Goal: Task Accomplishment & Management: Manage account settings

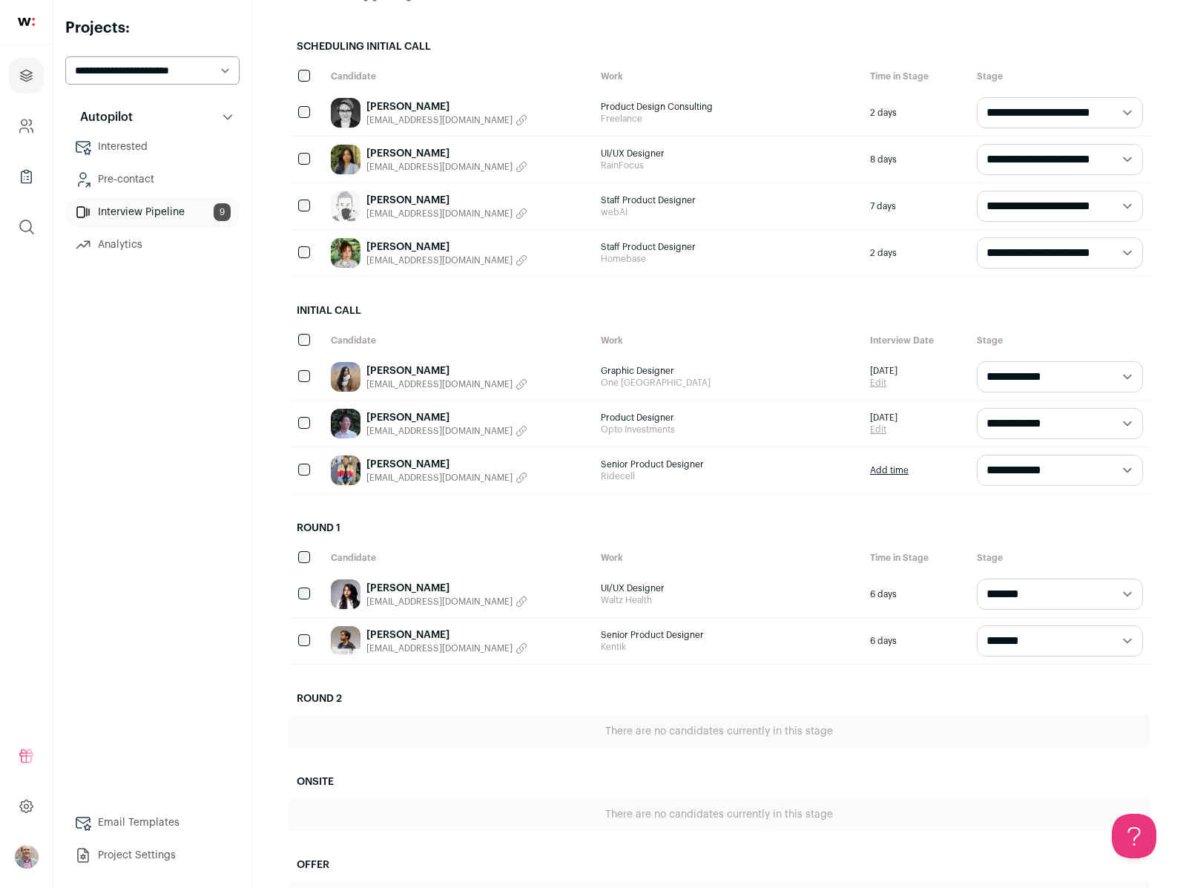
click at [420, 417] on link "[PERSON_NAME]" at bounding box center [446, 417] width 161 height 15
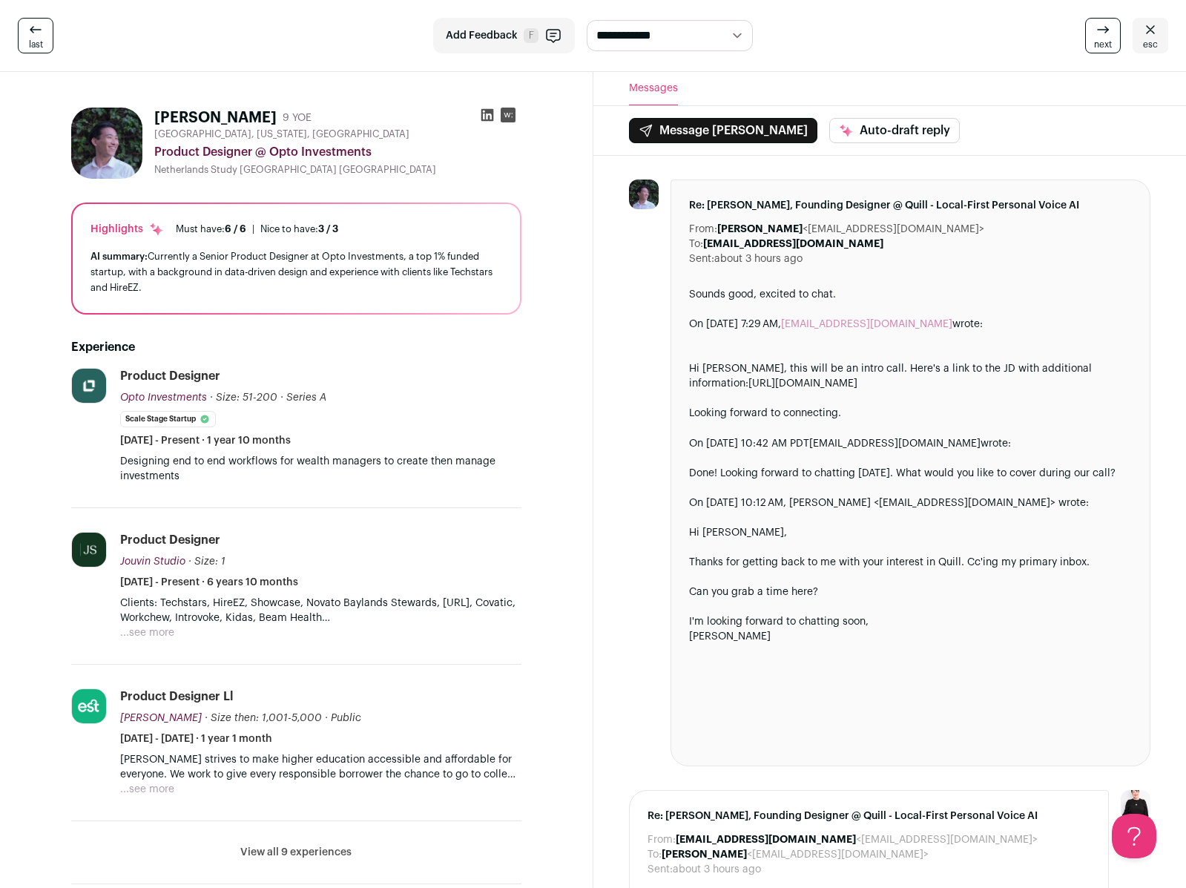
click at [277, 852] on button "View all 9 experiences" at bounding box center [295, 852] width 111 height 15
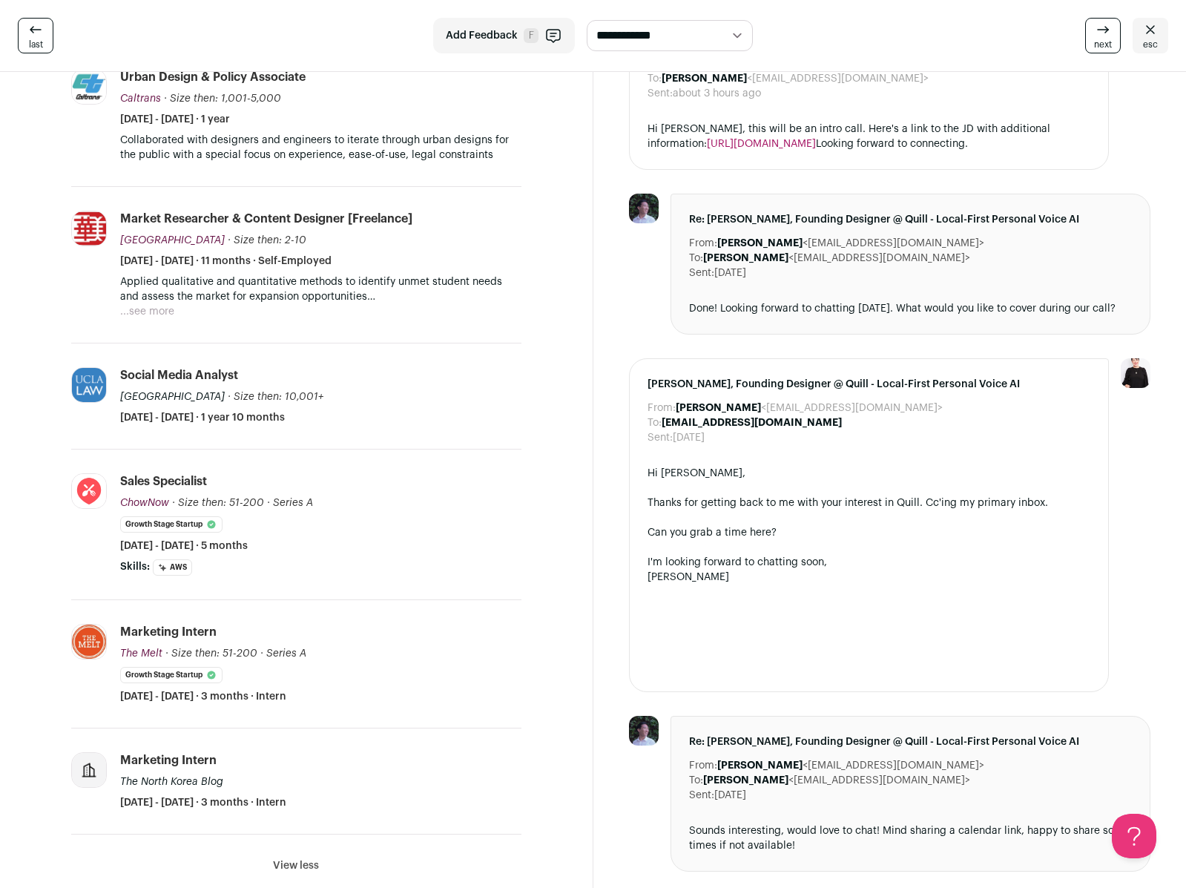
scroll to position [803, 0]
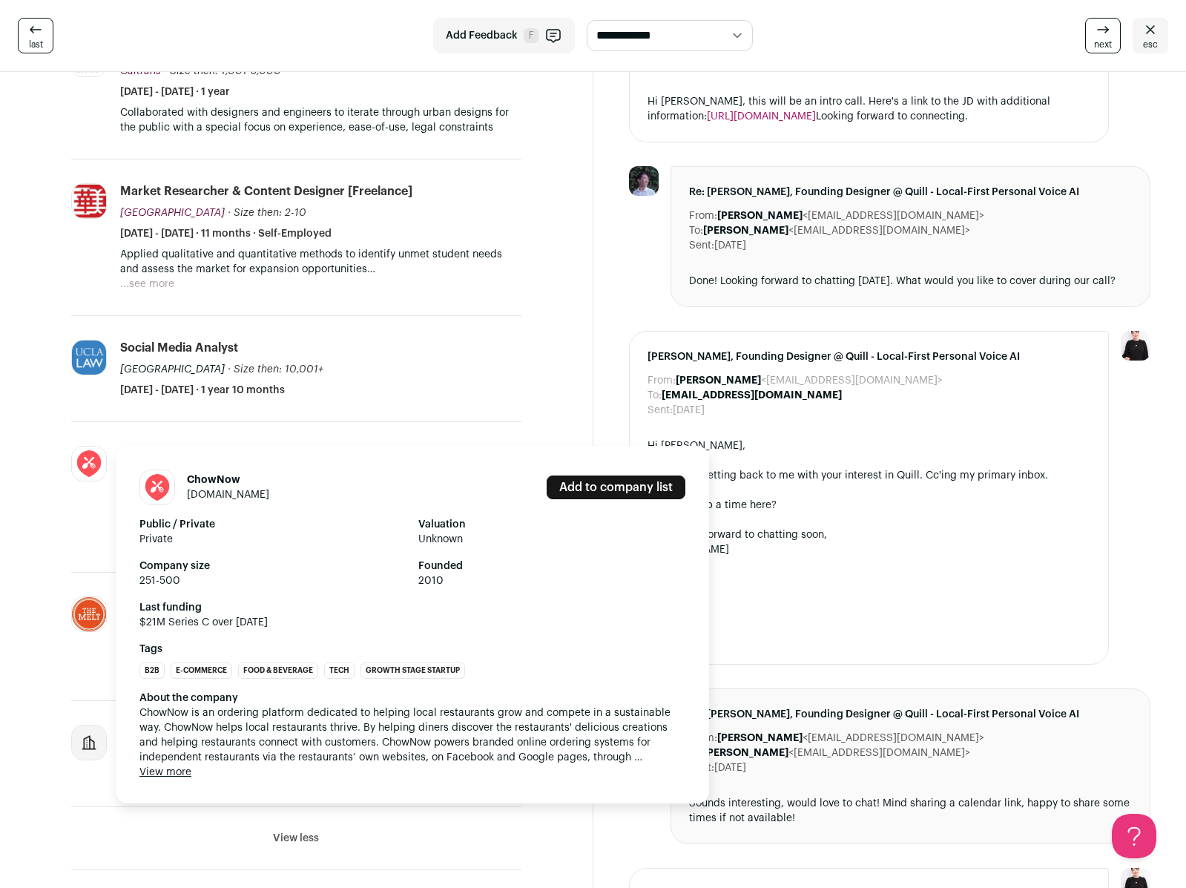
click at [165, 771] on button "View more" at bounding box center [165, 772] width 52 height 15
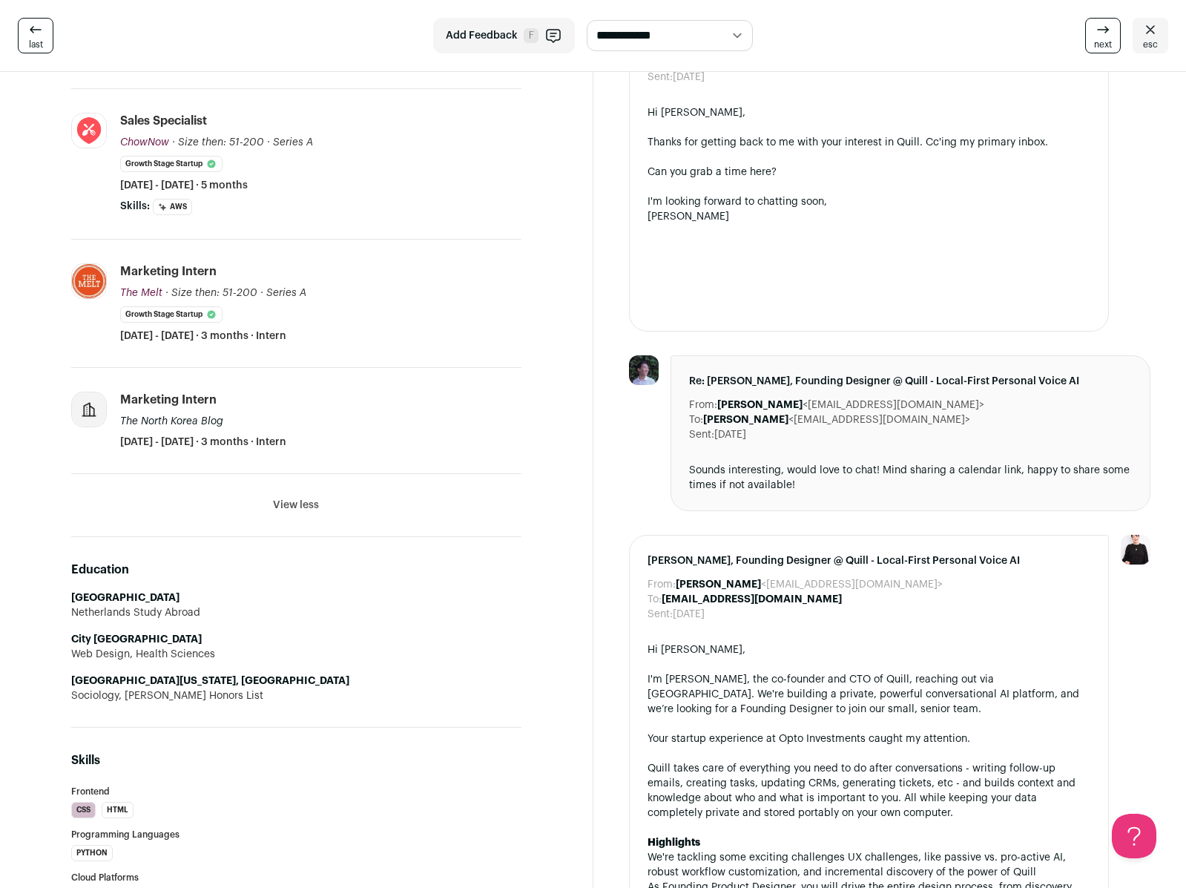
scroll to position [1157, 0]
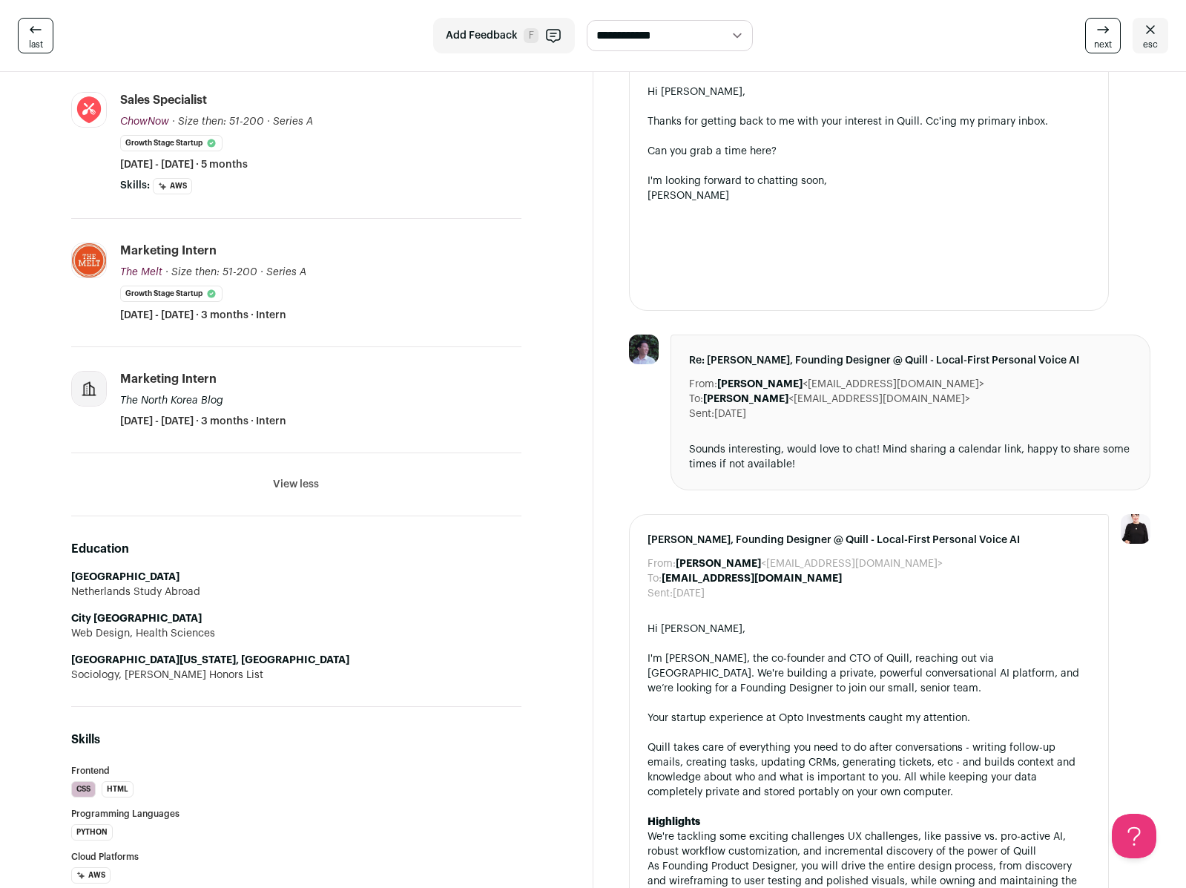
drag, startPoint x: 234, startPoint y: 400, endPoint x: 117, endPoint y: 398, distance: 116.5
click at [117, 398] on li "Marketing Intern The North Korea Blog [DATE] - [DATE] · 3 months · Intern" at bounding box center [296, 400] width 450 height 106
copy div "The North Korea Blog"
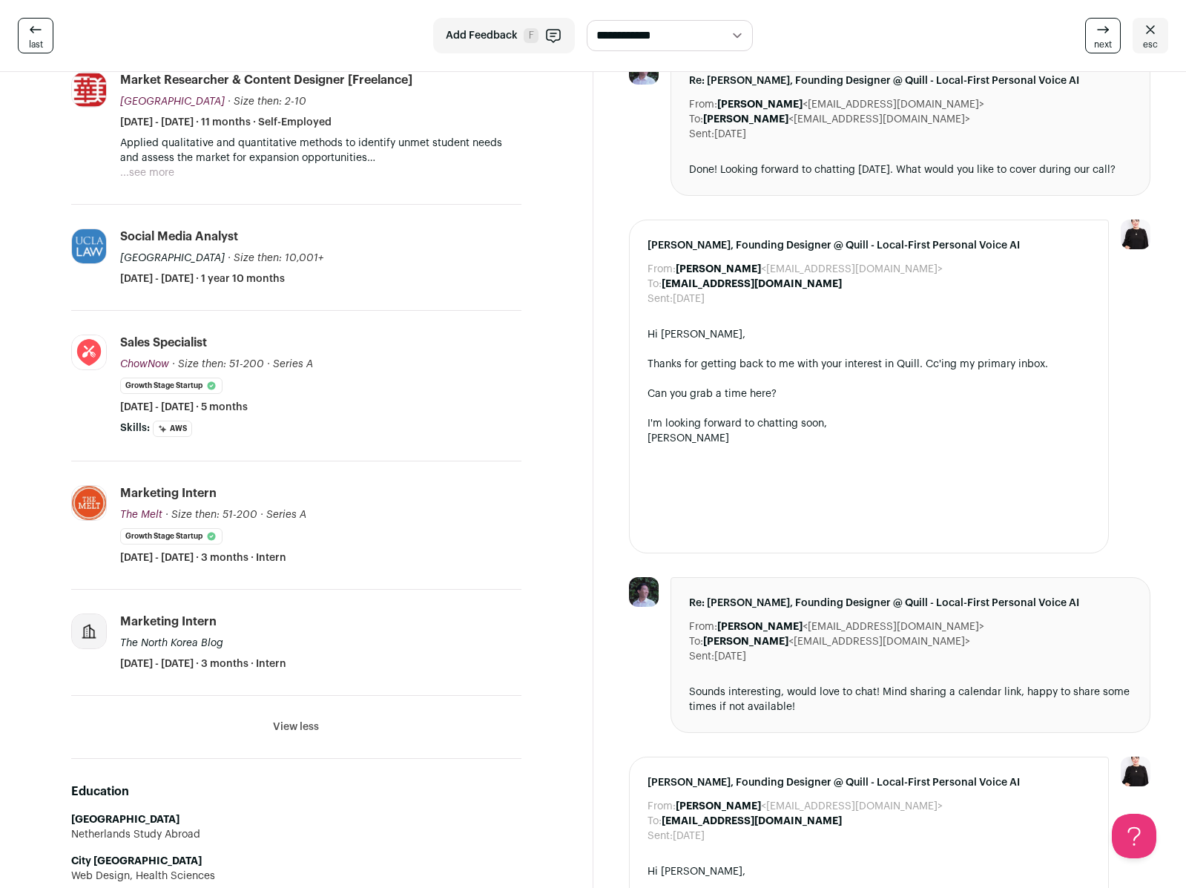
scroll to position [0, 0]
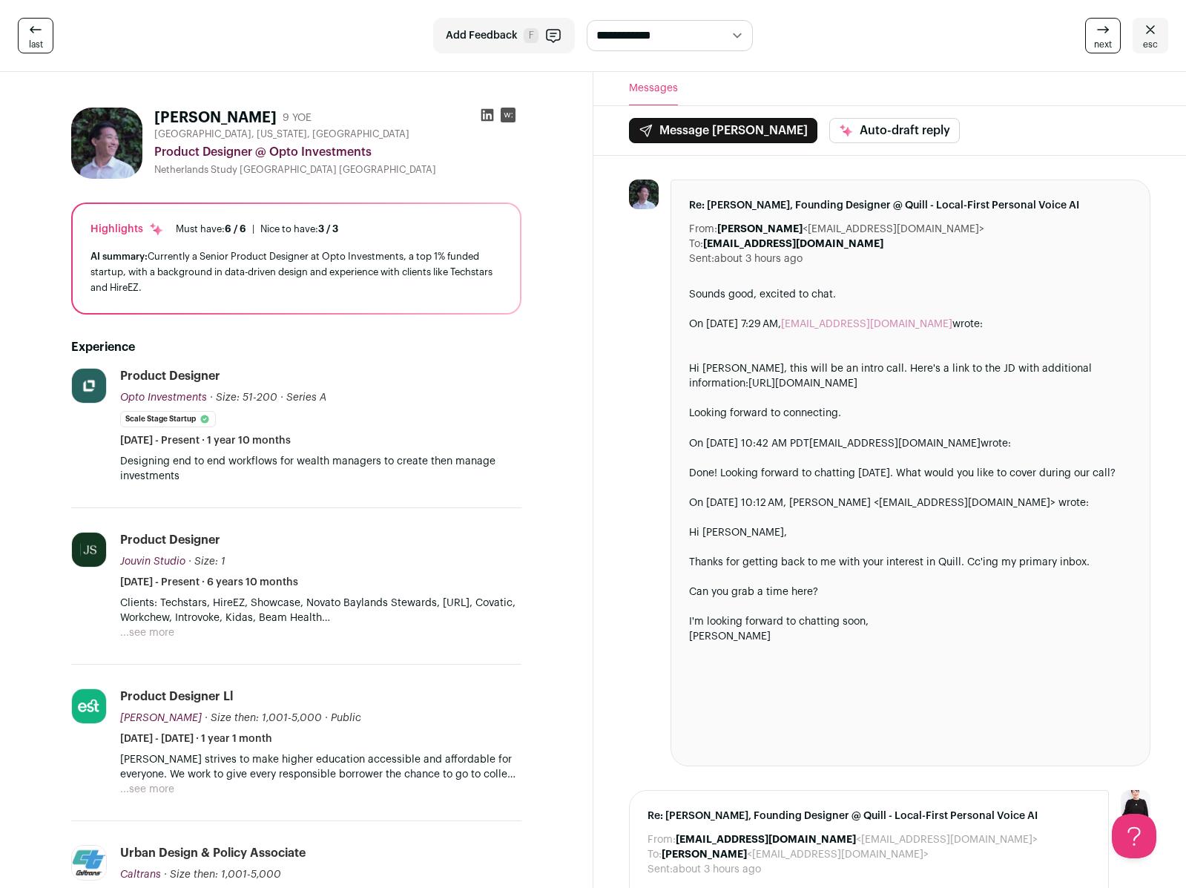
click at [38, 39] on span "last" at bounding box center [36, 45] width 14 height 12
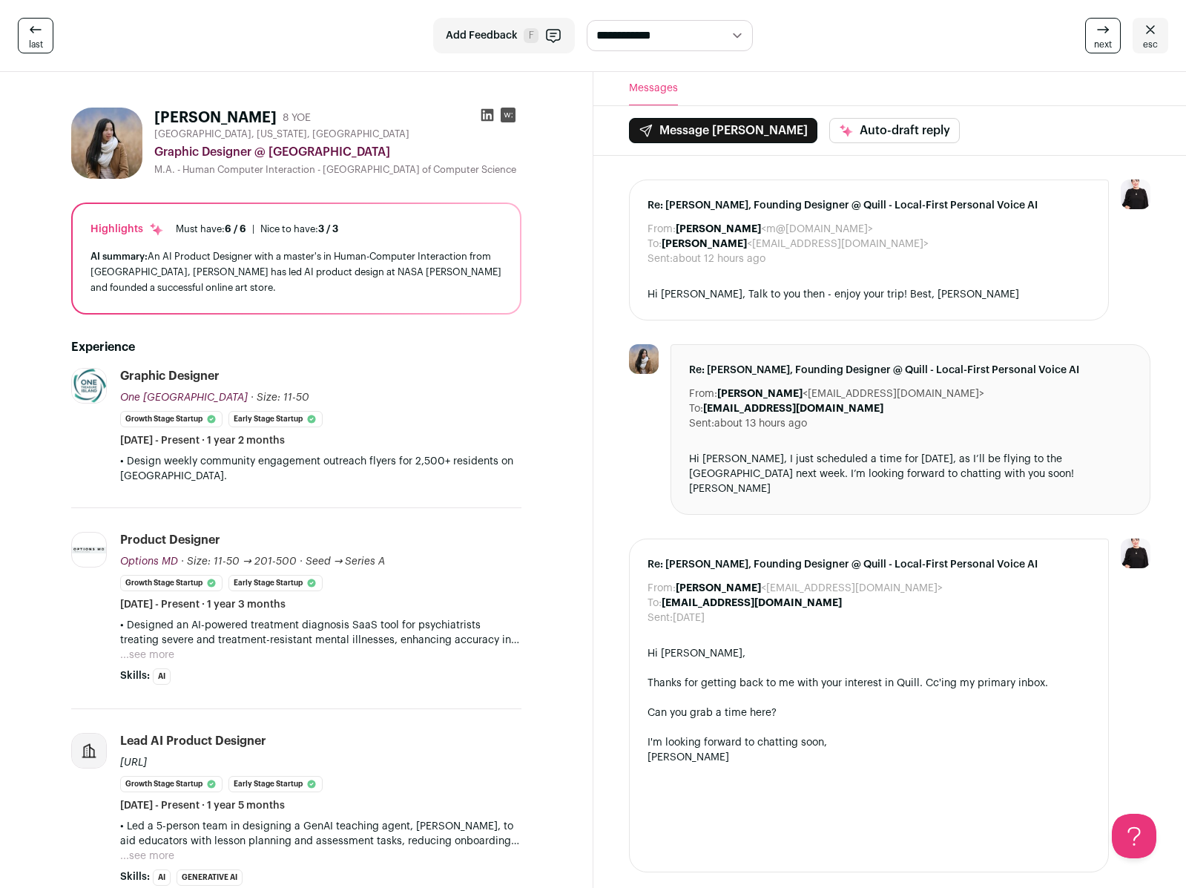
click at [1106, 31] on icon at bounding box center [1103, 30] width 18 height 18
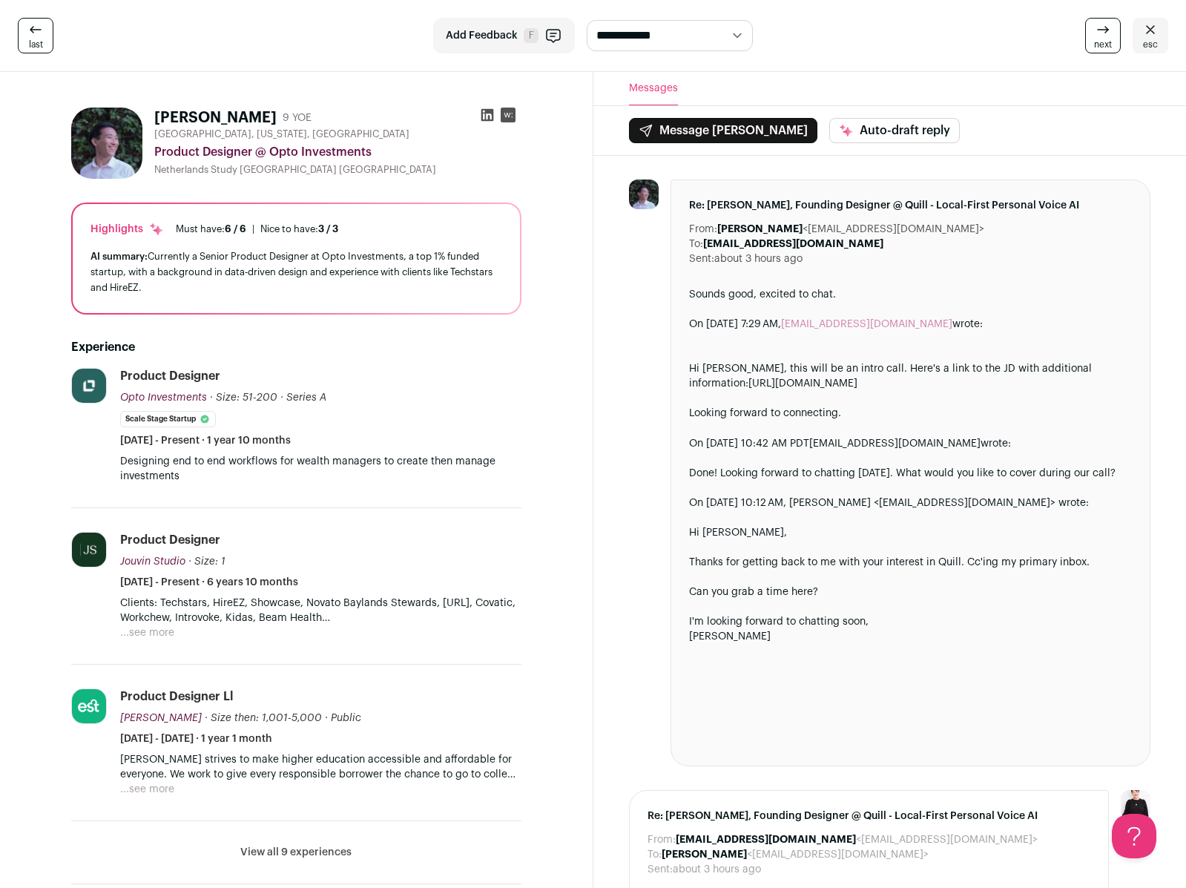
click at [1100, 30] on icon at bounding box center [1103, 30] width 18 height 18
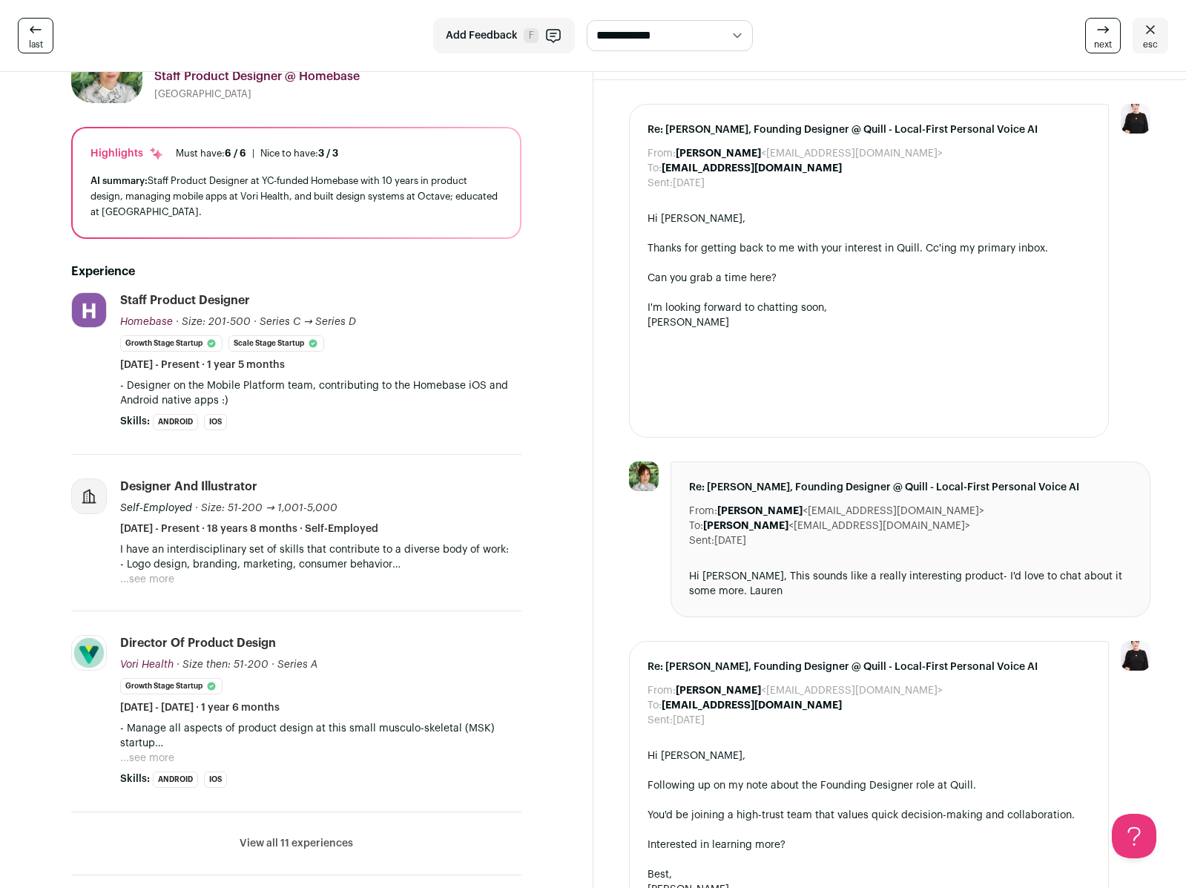
scroll to position [139, 0]
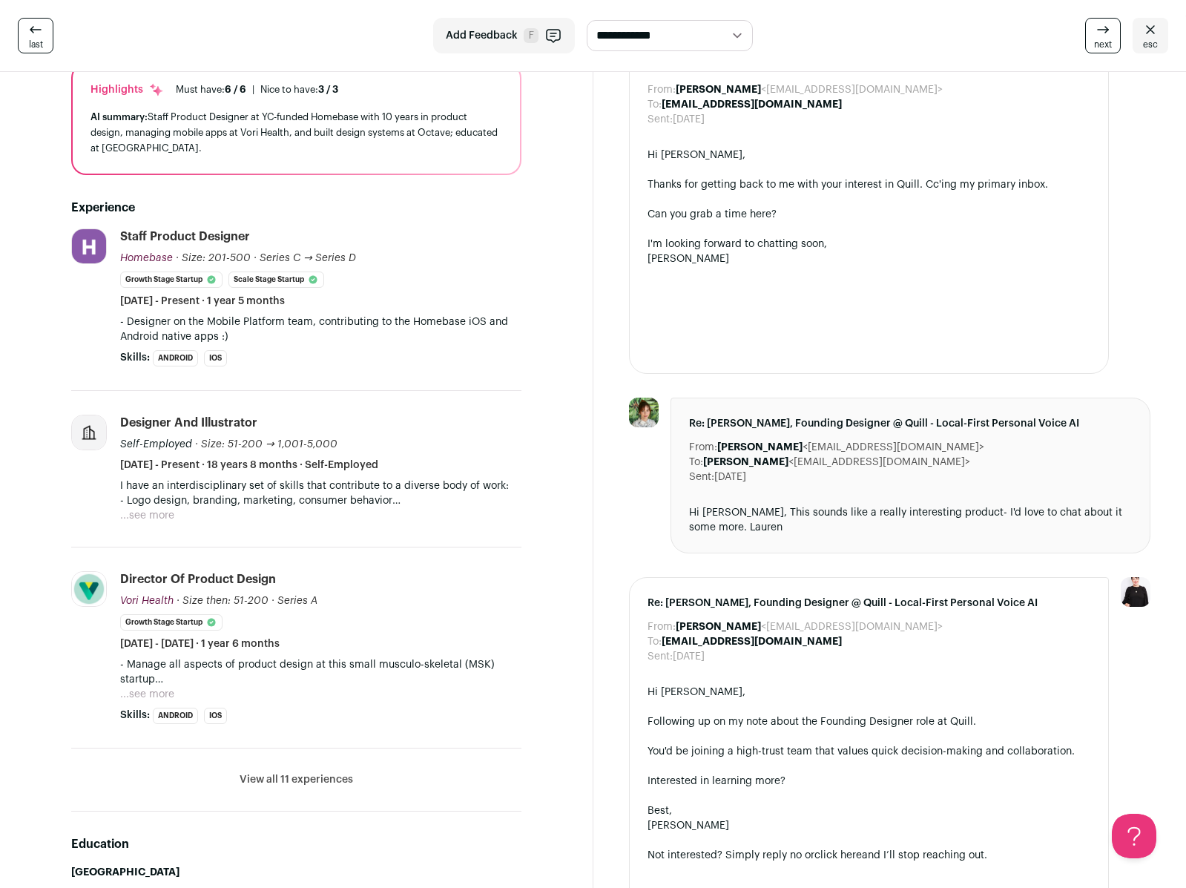
click at [165, 518] on button "...see more" at bounding box center [147, 515] width 54 height 15
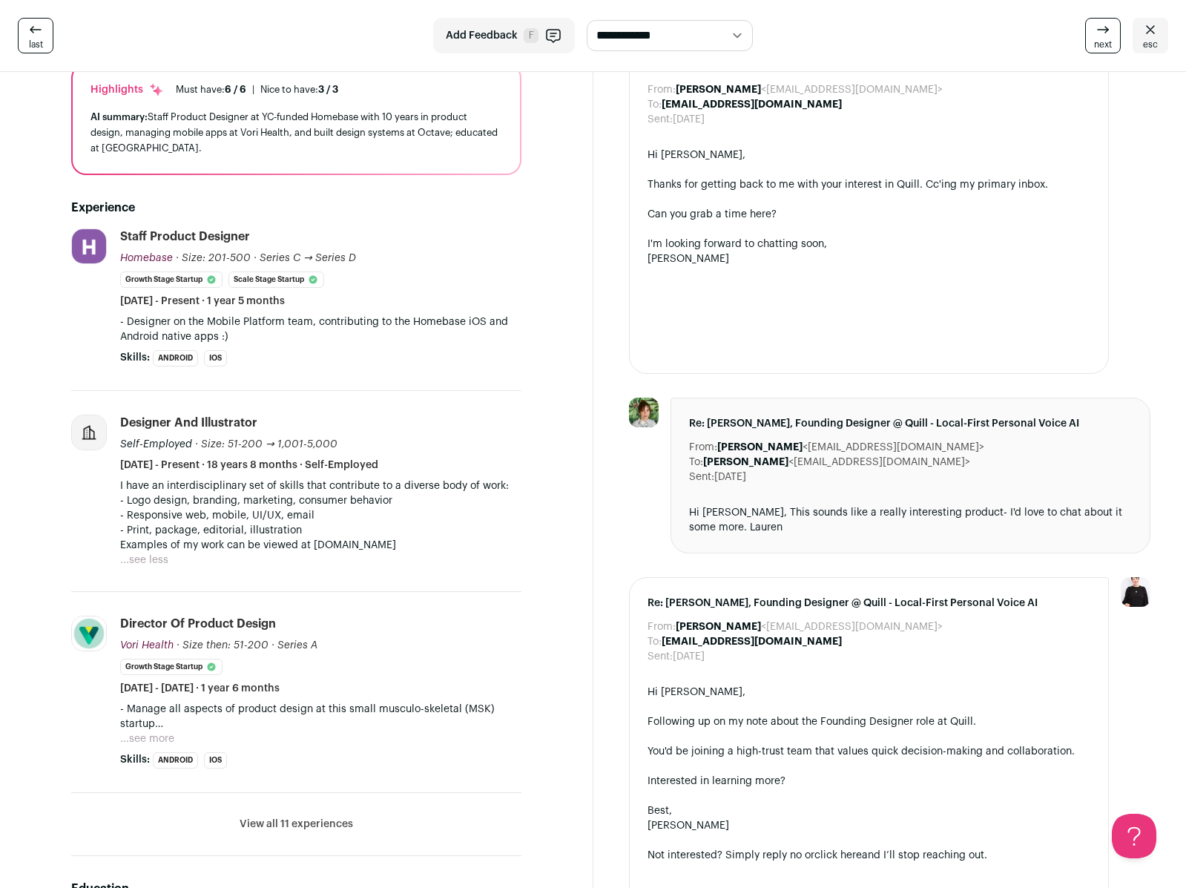
drag, startPoint x: 427, startPoint y: 545, endPoint x: 313, endPoint y: 546, distance: 114.2
click at [313, 546] on p "- Print, package, editorial, illustration Examples of my work can be viewed at …" at bounding box center [320, 538] width 401 height 30
copy p "[DOMAIN_NAME]"
